Goal: Browse casually: Explore the website without a specific task or goal

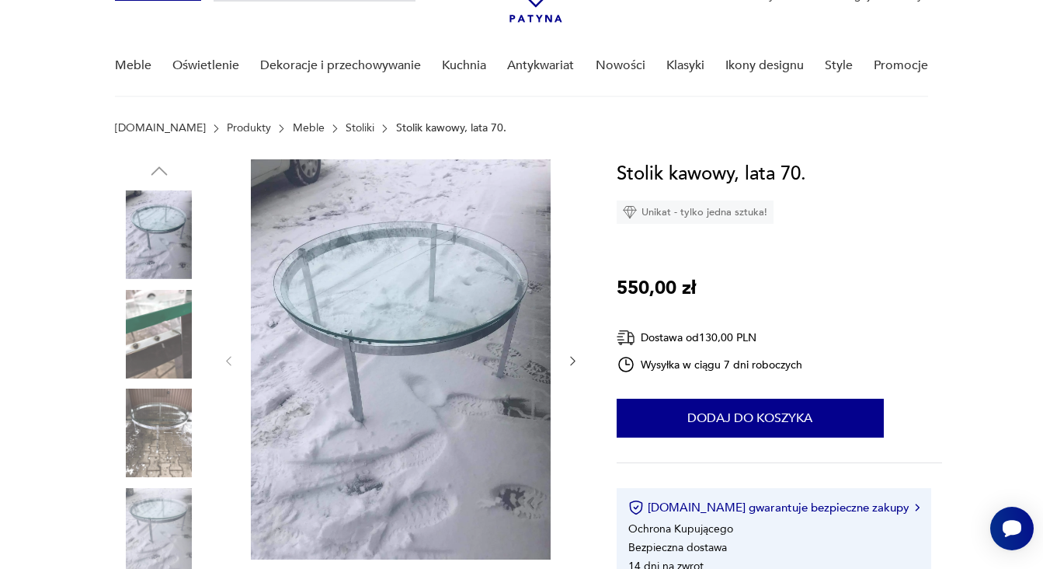
scroll to position [101, 0]
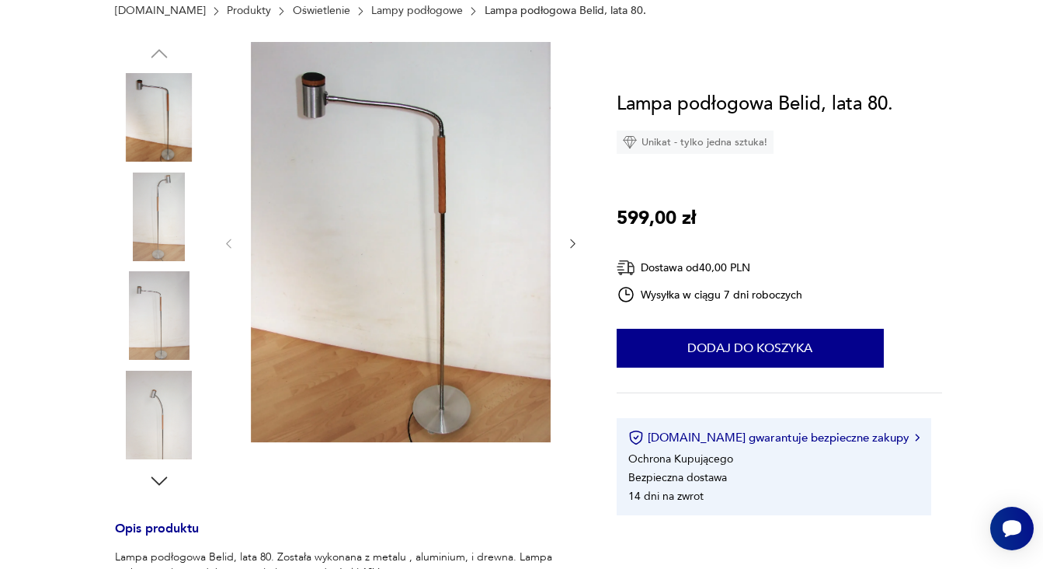
scroll to position [58, 0]
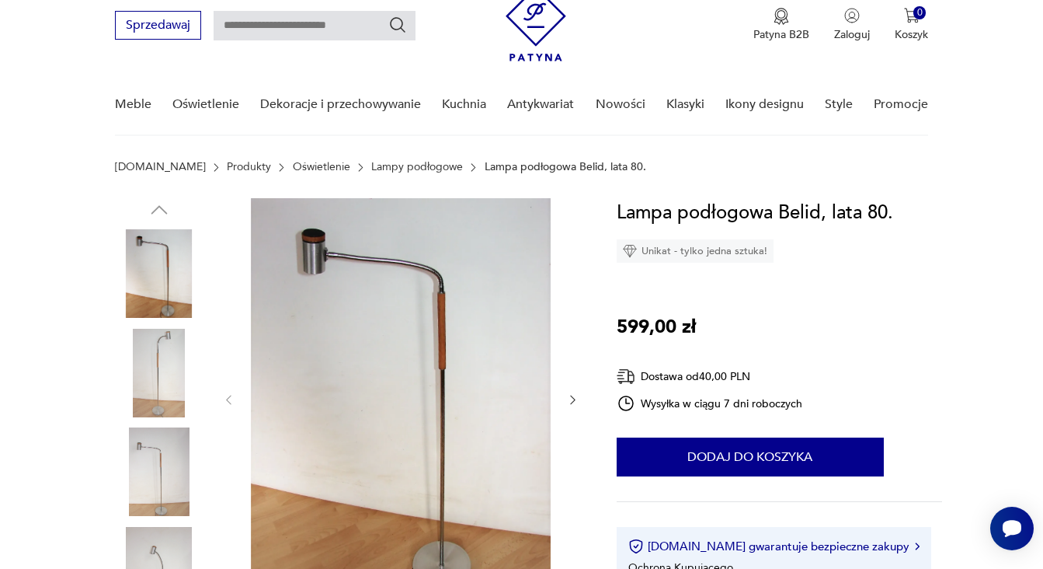
click at [579, 392] on button "button" at bounding box center [572, 400] width 13 height 16
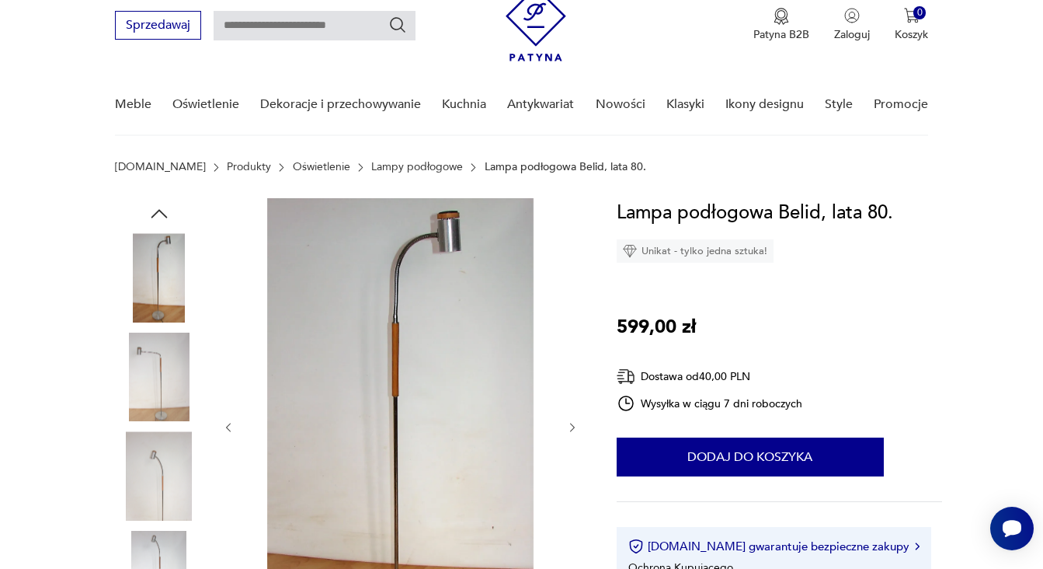
click at [578, 392] on div at bounding box center [400, 427] width 357 height 458
click at [566, 430] on icon "button" at bounding box center [572, 427] width 13 height 13
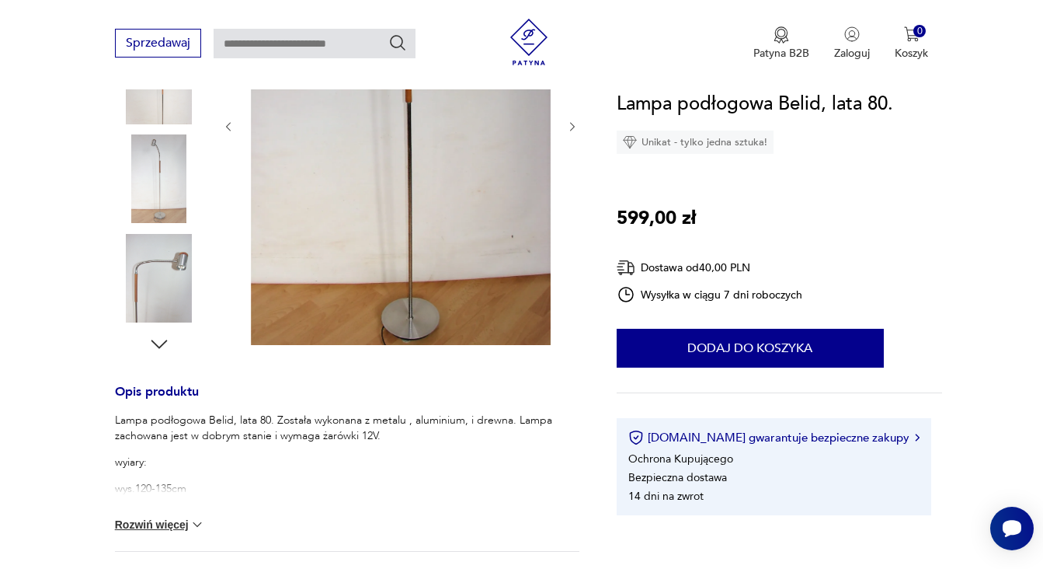
scroll to position [109, 0]
